Goal: Check status: Check status

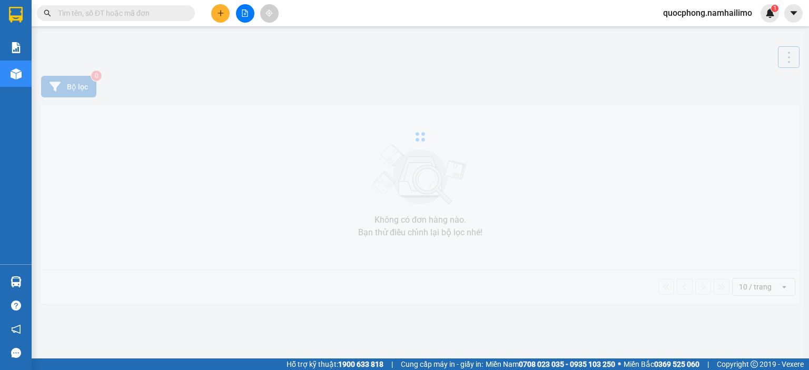
click at [86, 14] on input "text" at bounding box center [120, 13] width 124 height 12
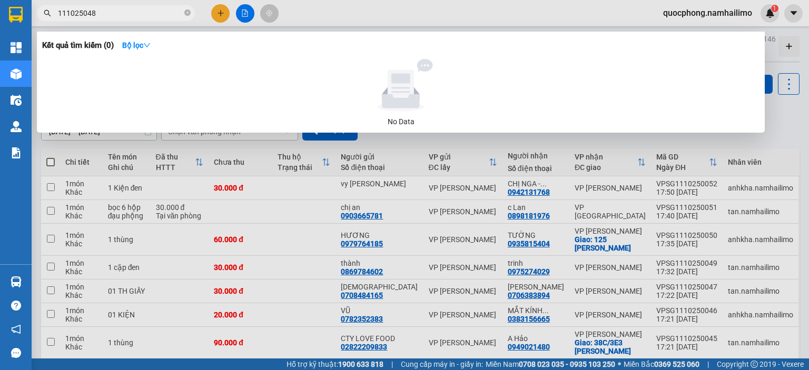
click at [61, 15] on input "111025048" at bounding box center [120, 13] width 124 height 12
click at [59, 15] on input "111025048" at bounding box center [120, 13] width 124 height 12
click at [113, 12] on input "vpsg111025048" at bounding box center [120, 13] width 124 height 12
click at [102, 15] on input "vpsg111025048" at bounding box center [120, 13] width 124 height 12
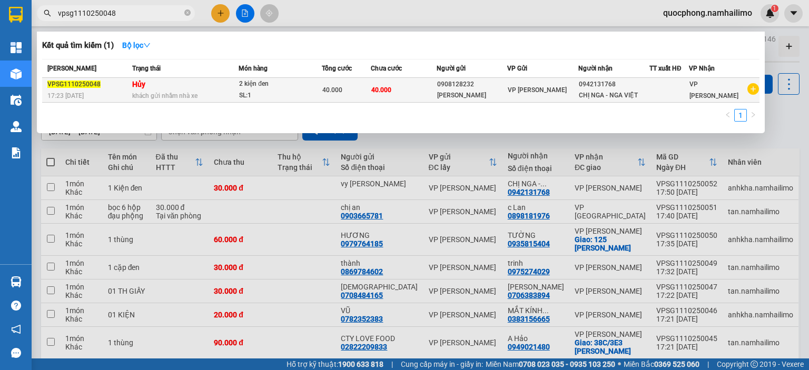
type input "vpsg1110250048"
click at [444, 88] on div "0908128232" at bounding box center [472, 84] width 70 height 11
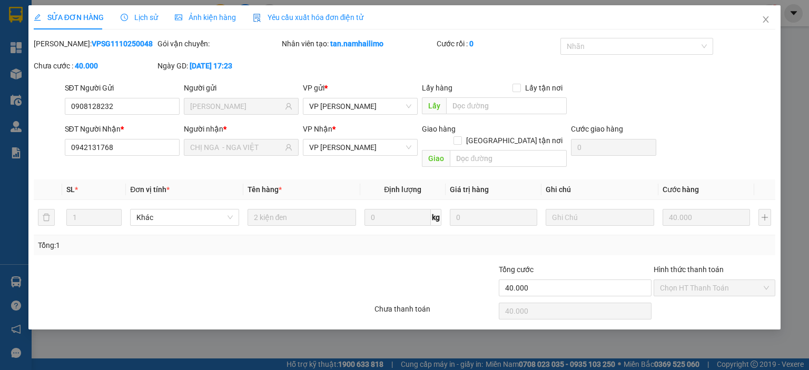
type input "0908128232"
type input "[PERSON_NAME]"
type input "0942131768"
type input "CHỊ NGA - NGA VIỆT"
type input "40.000"
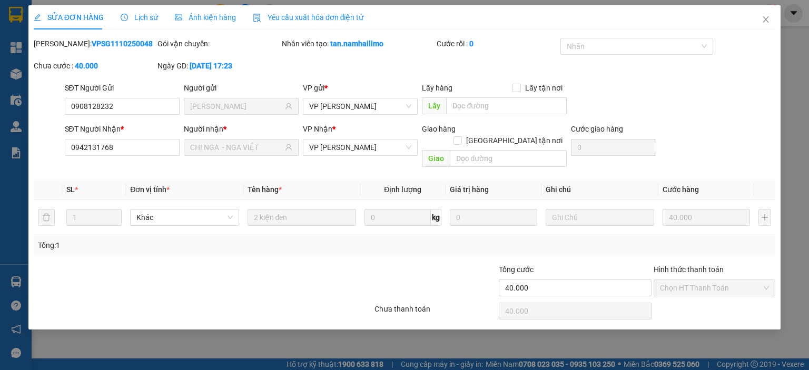
type input "40.000"
click at [766, 23] on icon "close" at bounding box center [765, 19] width 8 height 8
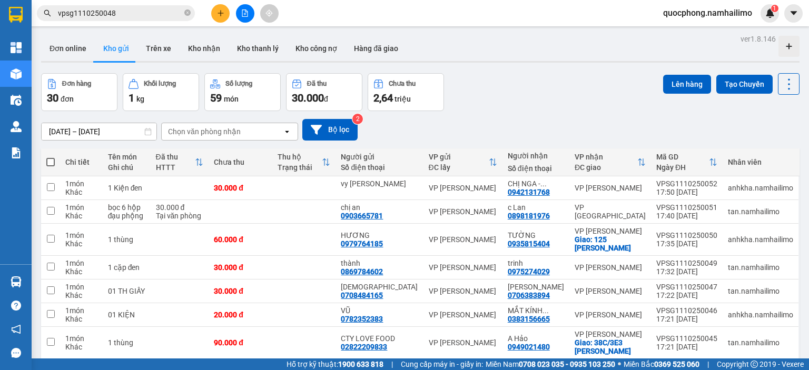
click at [135, 17] on input "vpsg1110250048" at bounding box center [120, 13] width 124 height 12
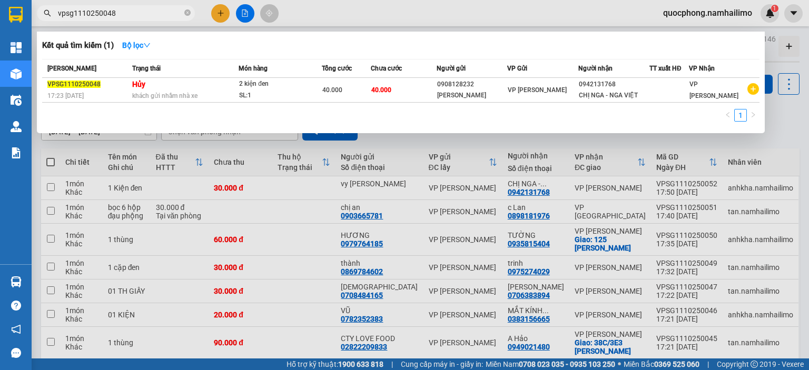
click at [796, 133] on div at bounding box center [404, 185] width 809 height 370
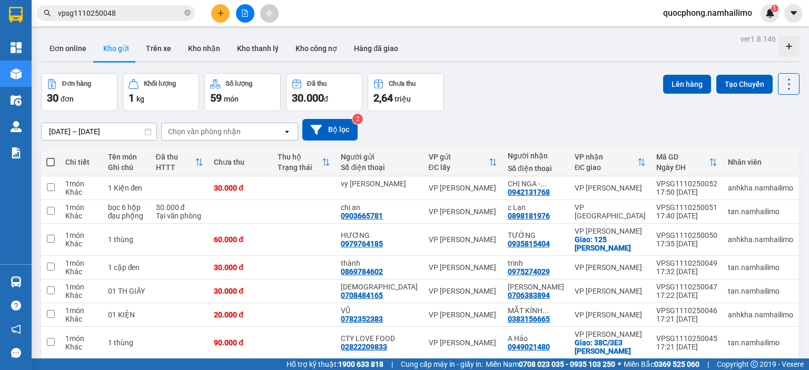
click at [788, 103] on div "Lên hàng Tạo Chuyến" at bounding box center [731, 92] width 136 height 38
